Goal: Check status

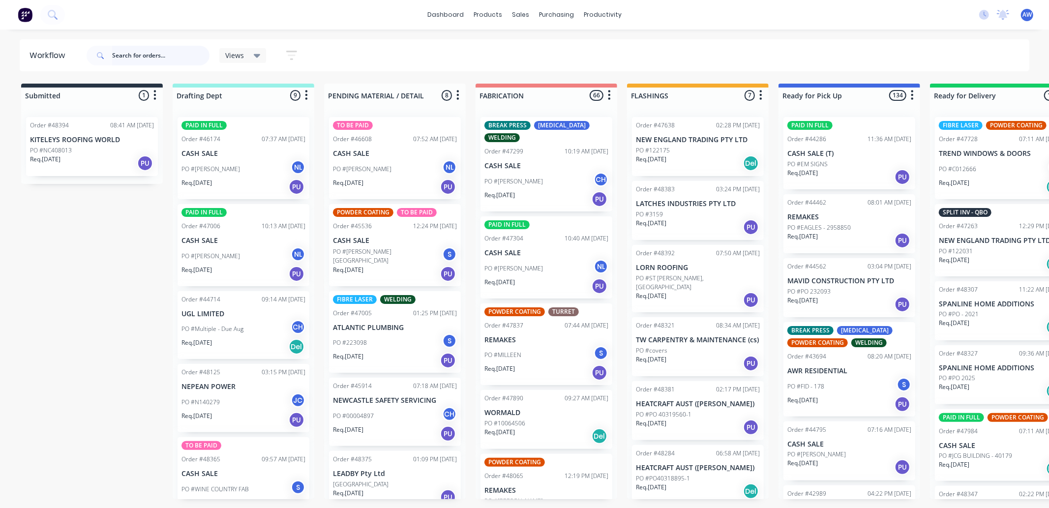
click at [133, 52] on input "text" at bounding box center [160, 56] width 97 height 20
type input "48333"
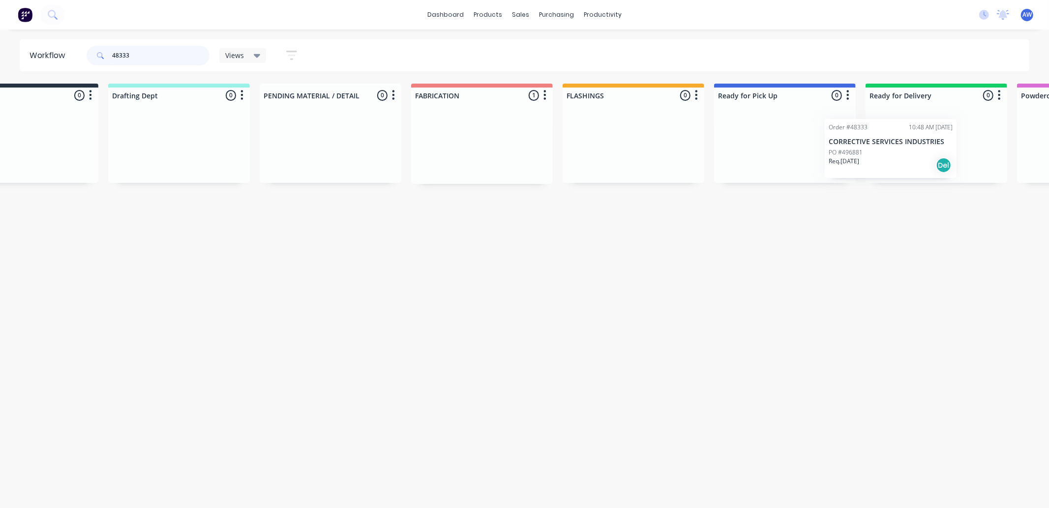
drag, startPoint x: 544, startPoint y: 148, endPoint x: 892, endPoint y: 149, distance: 347.7
click at [892, 149] on div "Submitted 0 Sort By Created date Required date Order number Customer name Most …" at bounding box center [748, 134] width 1640 height 100
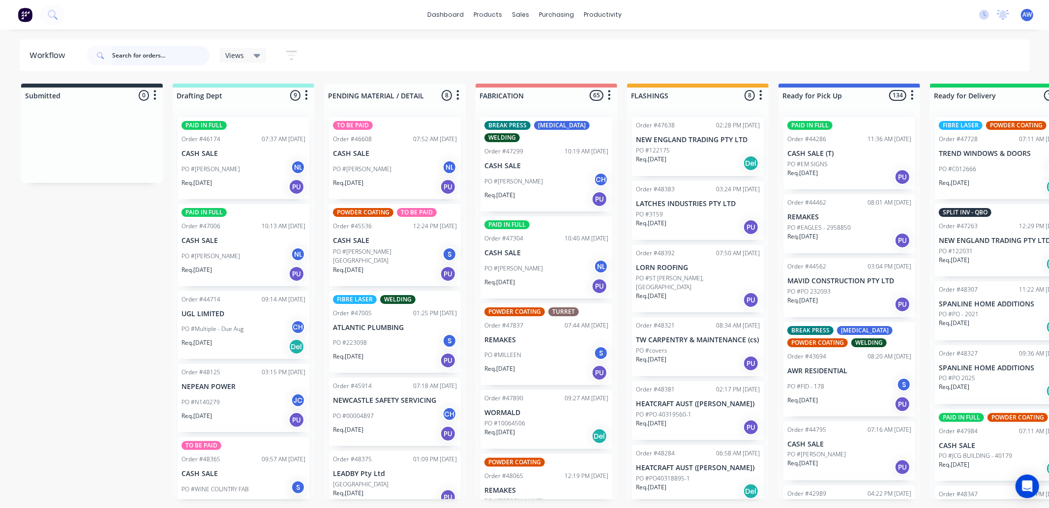
click at [138, 50] on input "text" at bounding box center [160, 56] width 97 height 20
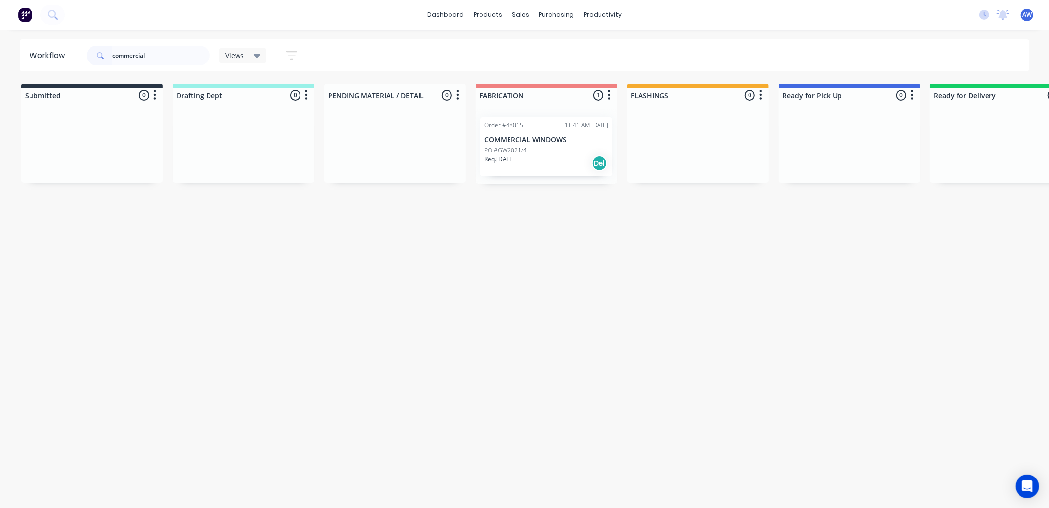
click at [574, 159] on div "Req. [DATE] Del" at bounding box center [546, 163] width 124 height 17
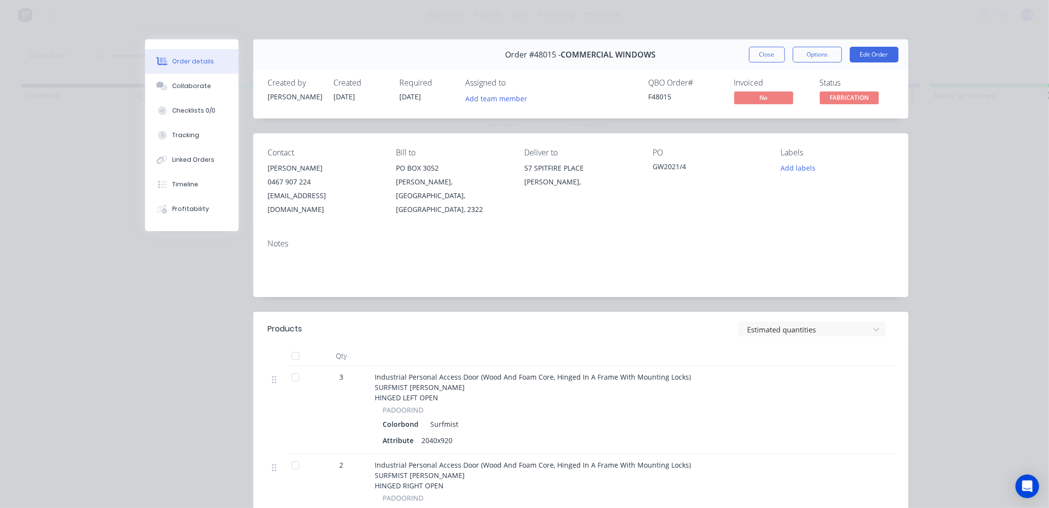
drag, startPoint x: 758, startPoint y: 50, endPoint x: 672, endPoint y: 57, distance: 86.3
click at [759, 50] on button "Close" at bounding box center [767, 55] width 36 height 16
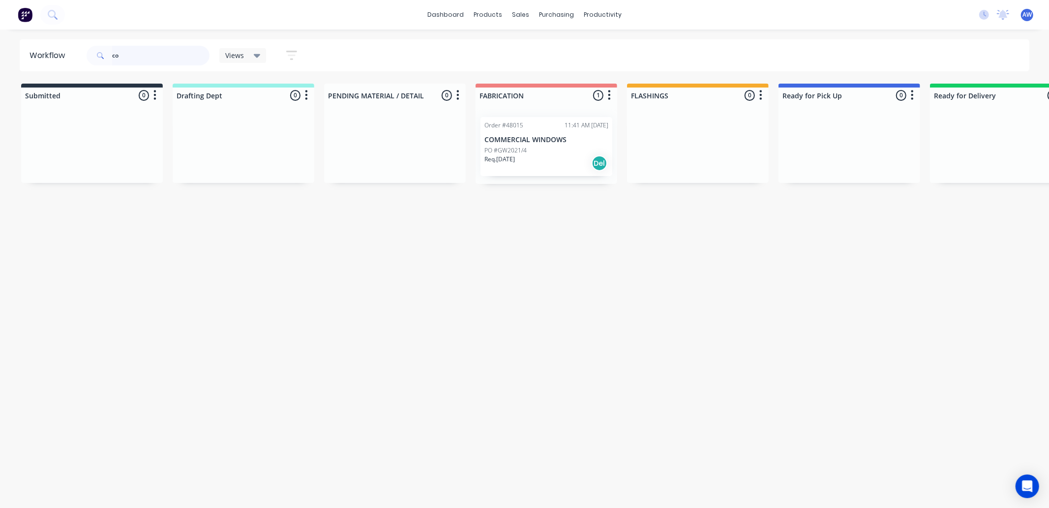
type input "c"
type input "r&d"
click at [545, 191] on div "Req. [DATE] Del" at bounding box center [546, 199] width 124 height 17
